Goal: Find specific page/section: Find specific page/section

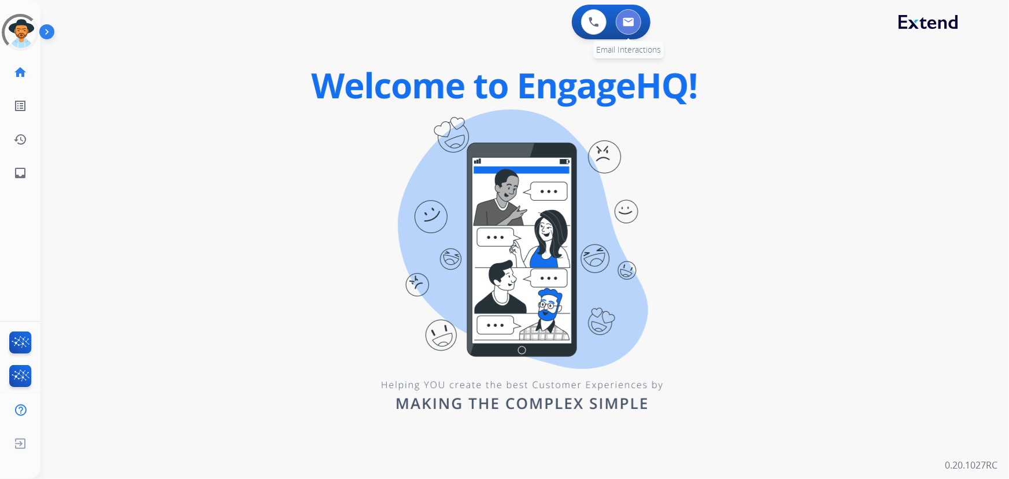
click at [621, 22] on button at bounding box center [628, 21] width 25 height 25
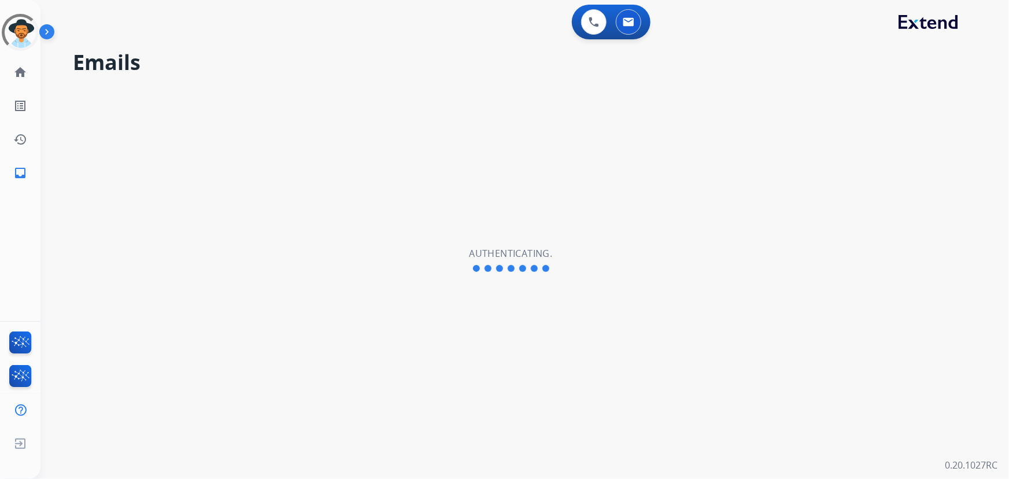
select select "**********"
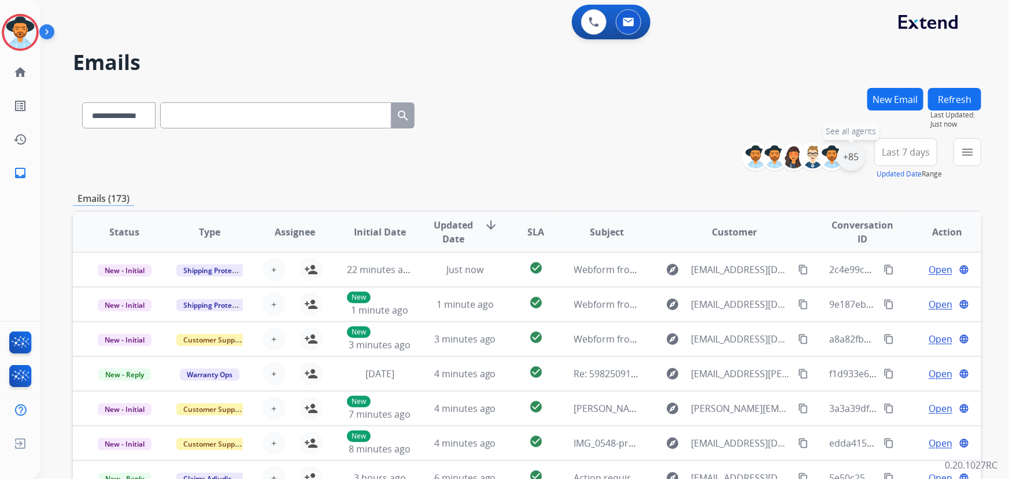
click at [850, 160] on div "+85" at bounding box center [852, 157] width 28 height 28
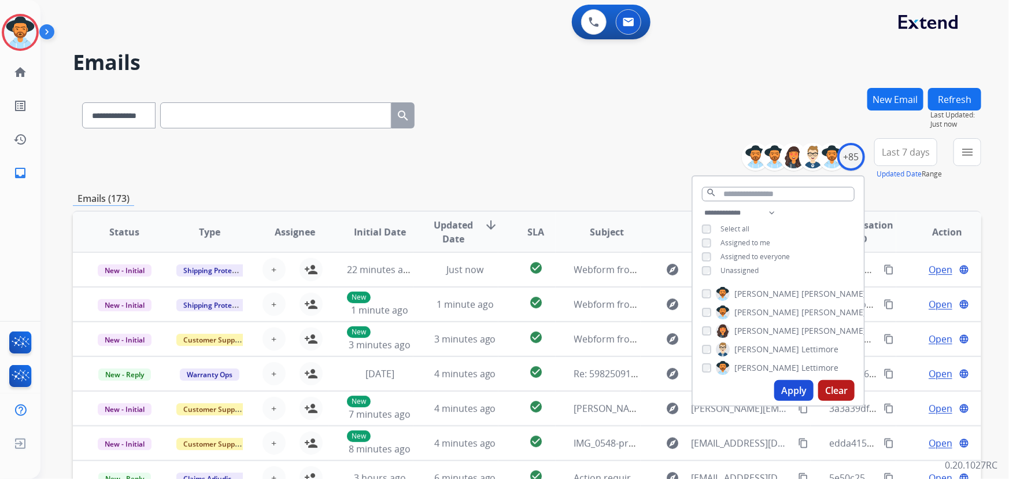
click at [791, 388] on button "Apply" at bounding box center [794, 390] width 39 height 21
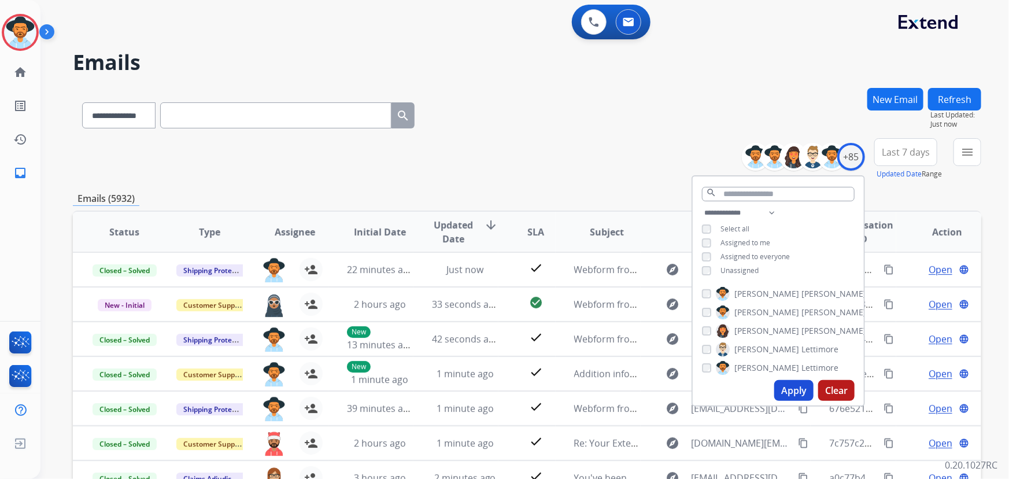
drag, startPoint x: 974, startPoint y: 175, endPoint x: 963, endPoint y: 161, distance: 17.7
click at [974, 175] on div "menu Type Claims Adjudication Customer Support Escalation Service Support Shipp…" at bounding box center [968, 159] width 28 height 42
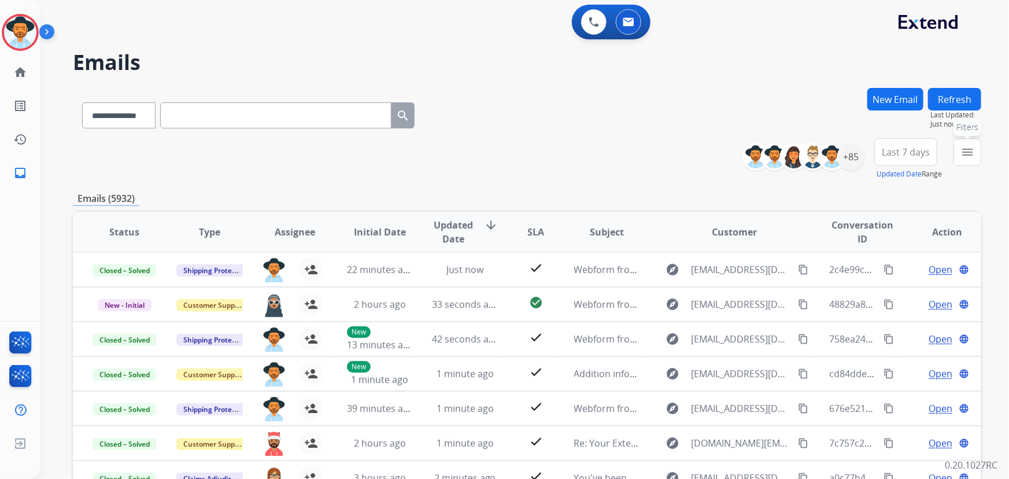
click at [957, 154] on button "menu Filters" at bounding box center [968, 152] width 28 height 28
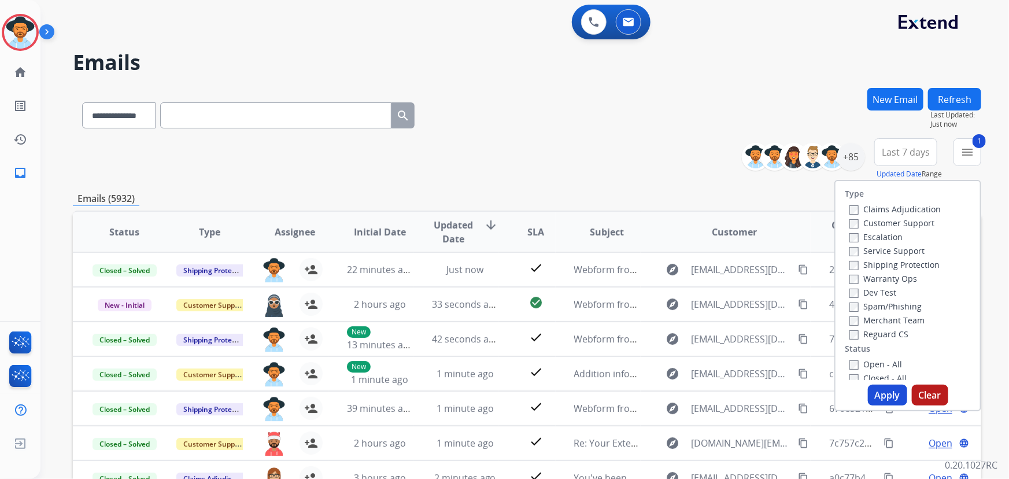
click at [892, 395] on button "Apply" at bounding box center [887, 395] width 39 height 21
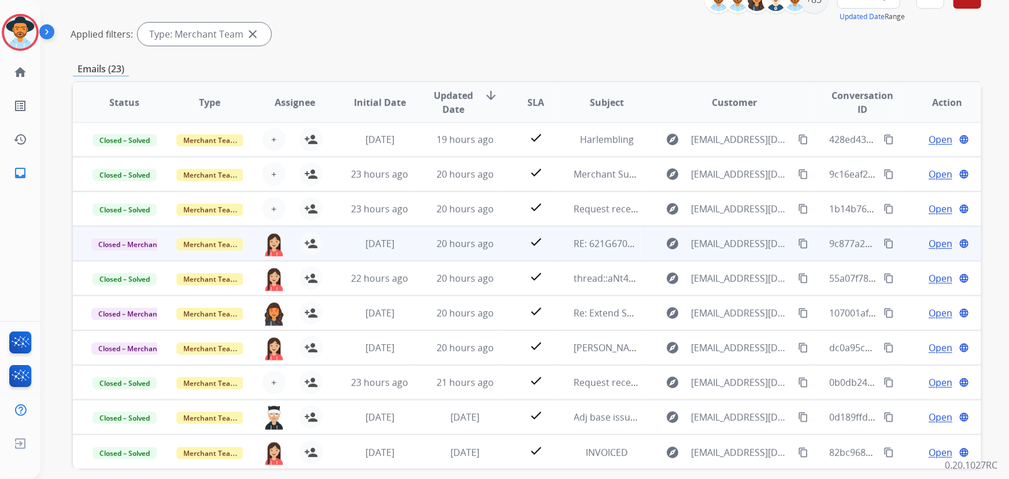
scroll to position [207, 0]
